Goal: Task Accomplishment & Management: Manage account settings

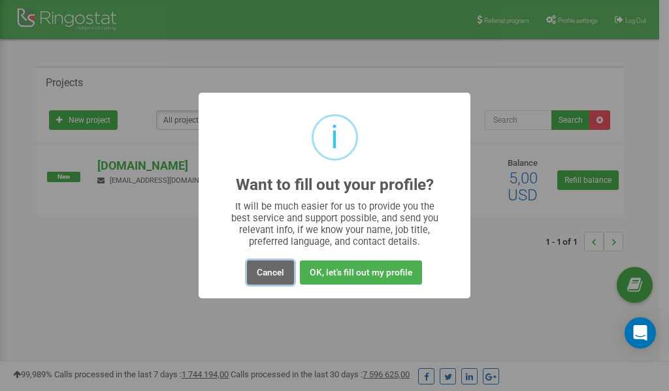
click at [264, 271] on button "Cancel" at bounding box center [270, 273] width 47 height 24
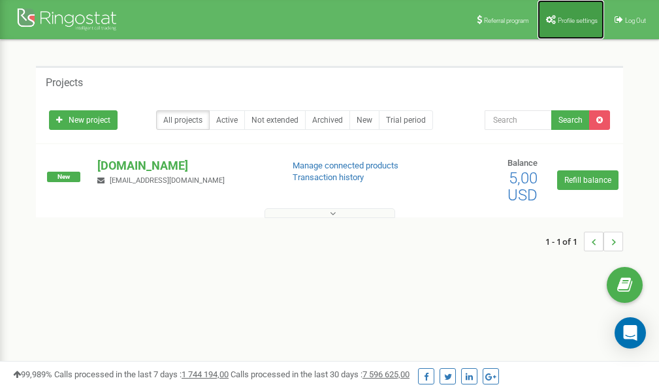
click at [573, 25] on link "Profile settings" at bounding box center [571, 19] width 67 height 39
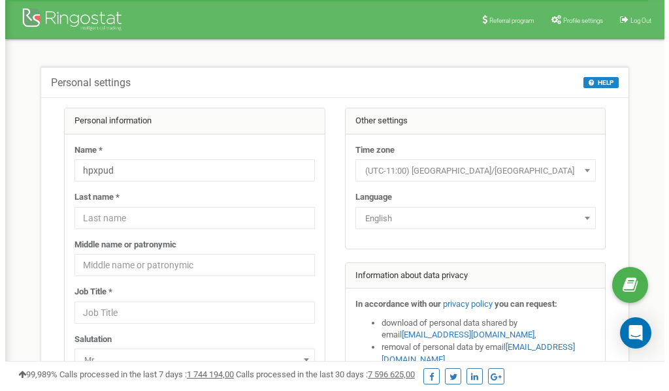
scroll to position [65, 0]
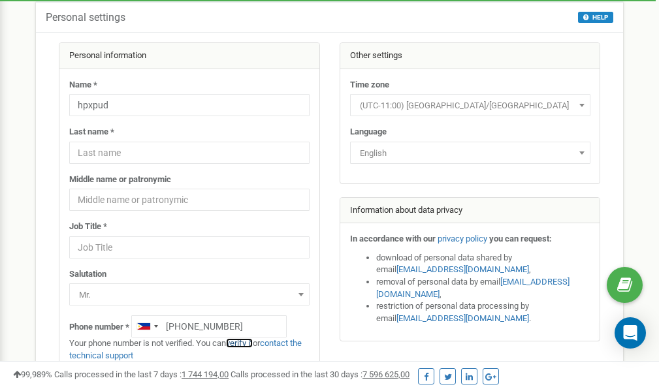
click at [245, 341] on link "verify it" at bounding box center [239, 344] width 27 height 10
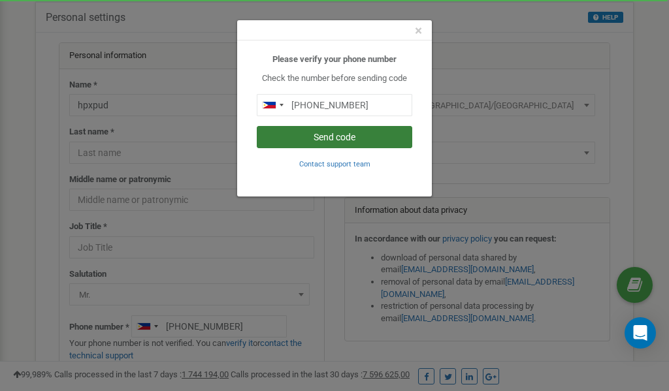
click at [333, 134] on button "Send code" at bounding box center [335, 137] width 156 height 22
